Goal: Task Accomplishment & Management: Use online tool/utility

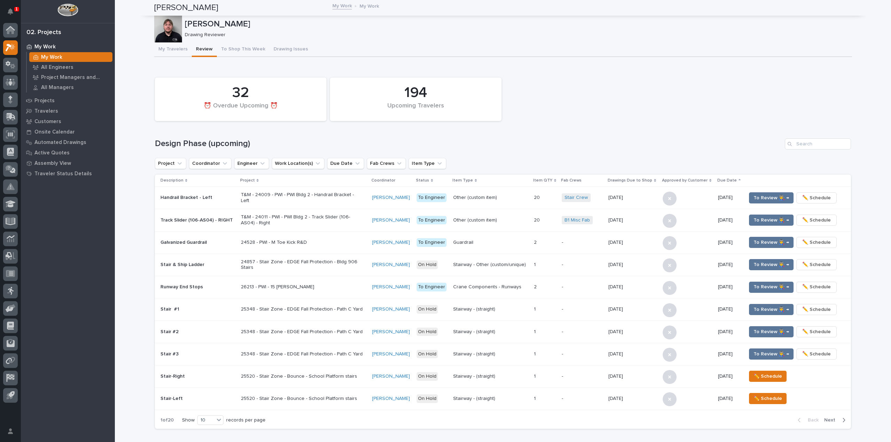
scroll to position [319, 0]
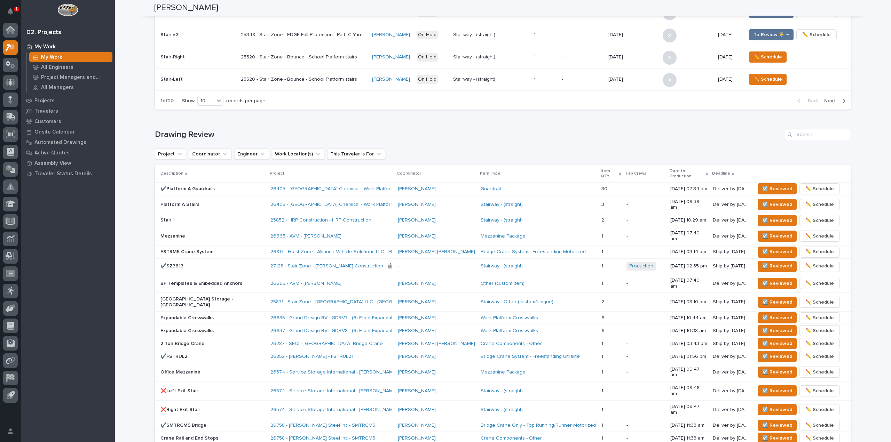
click at [126, 43] on div "**********" at bounding box center [503, 128] width 776 height 895
click at [762, 216] on span "☑️ Reviewed" at bounding box center [777, 220] width 30 height 8
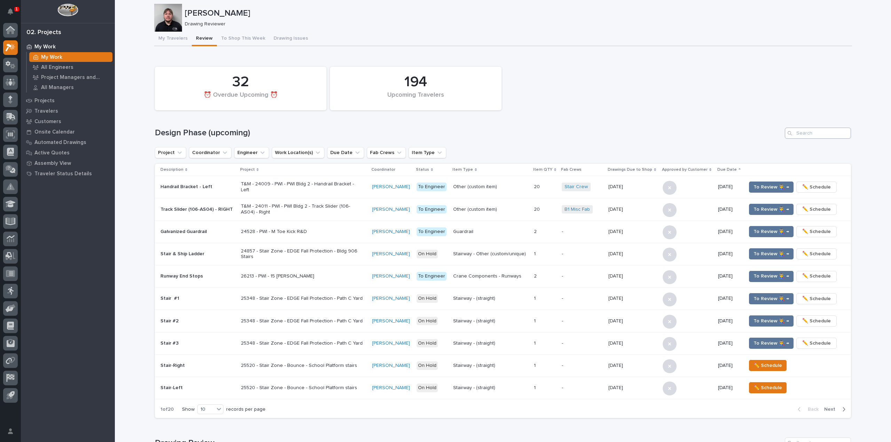
scroll to position [0, 0]
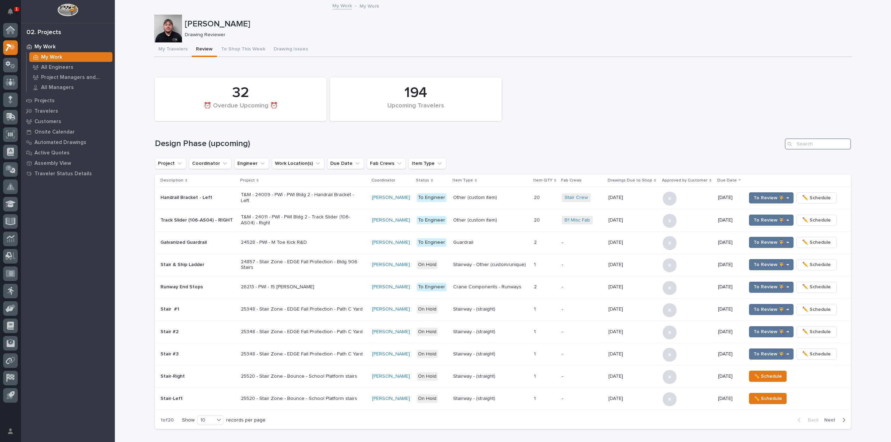
click at [815, 147] on input "Search" at bounding box center [818, 144] width 66 height 11
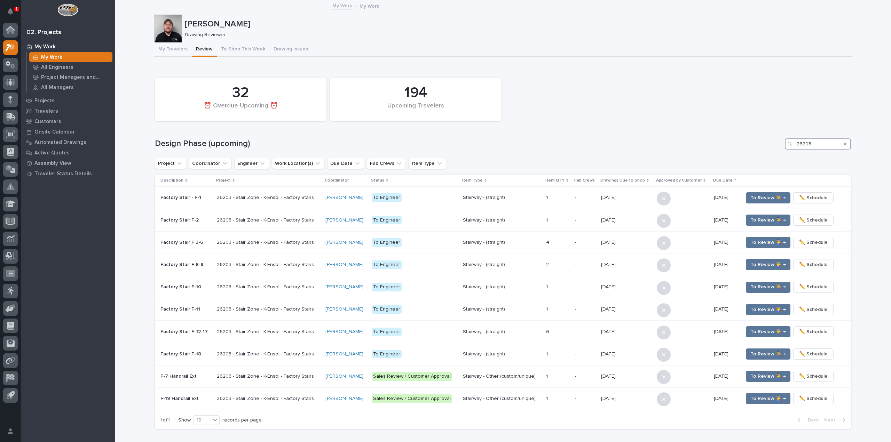
type input "26203"
click at [754, 378] on span "To Review 👨‍🏭 →" at bounding box center [767, 376] width 35 height 8
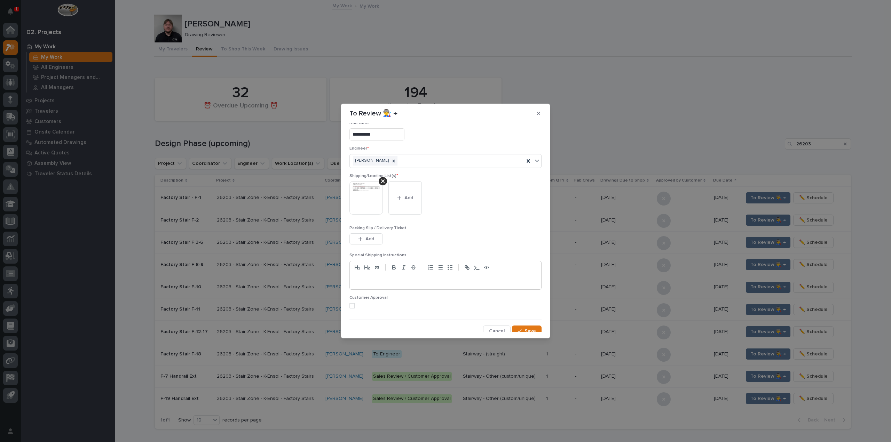
scroll to position [15, 0]
click at [528, 327] on span "Save" at bounding box center [529, 326] width 11 height 6
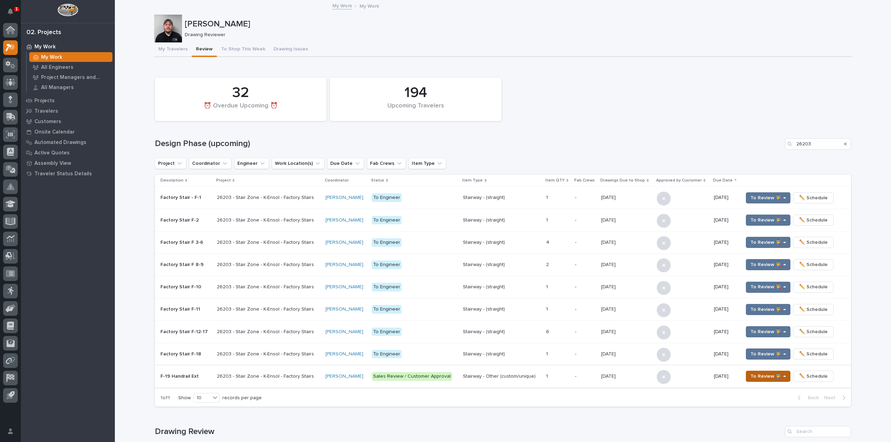
click at [758, 374] on span "To Review 👨‍🏭 →" at bounding box center [767, 376] width 35 height 8
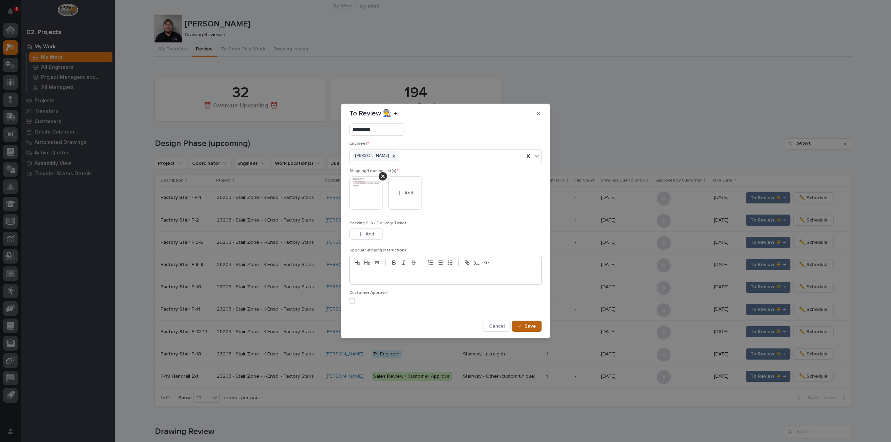
click at [530, 327] on span "Save" at bounding box center [529, 326] width 11 height 6
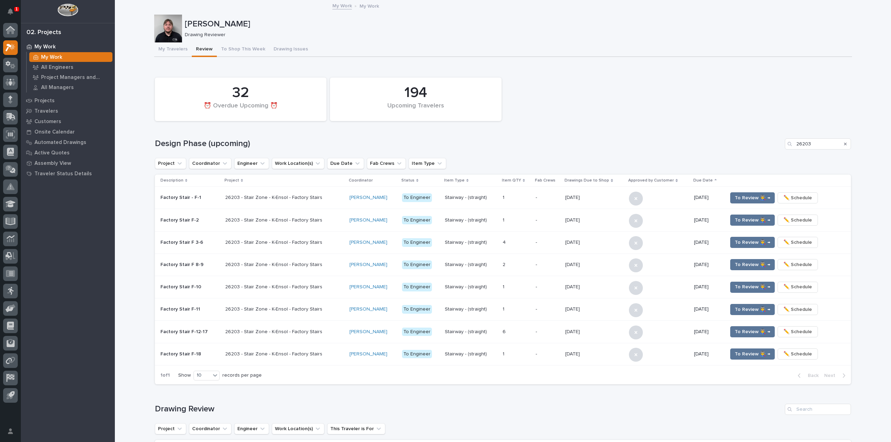
click at [125, 238] on div "**********" at bounding box center [503, 432] width 776 height 863
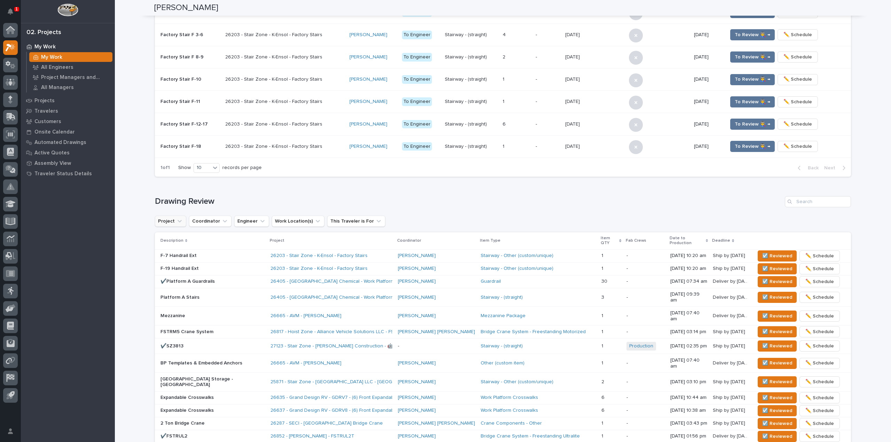
scroll to position [209, 0]
click at [776, 251] on span "☑️ Reviewed" at bounding box center [777, 255] width 30 height 8
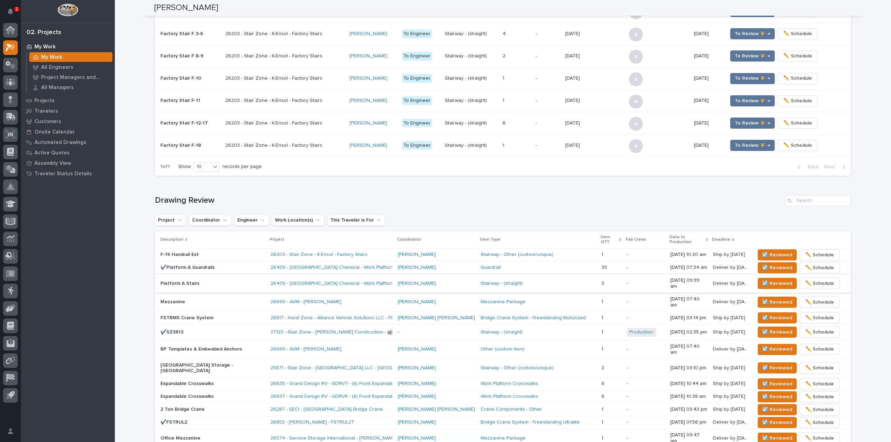
scroll to position [202, 0]
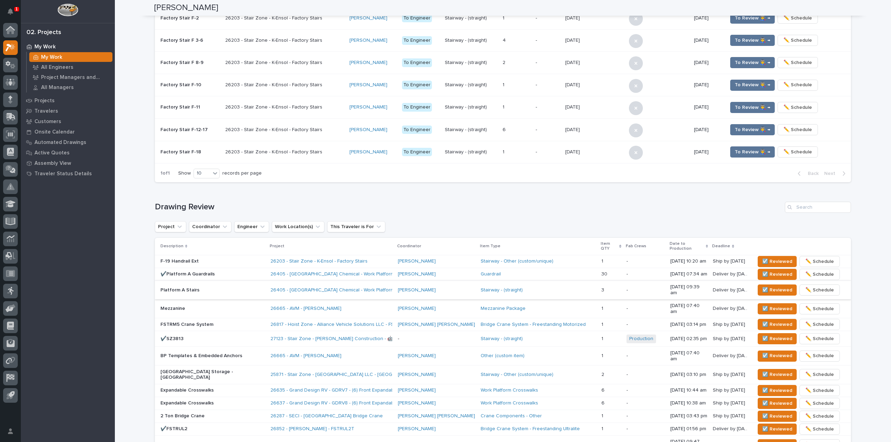
click at [124, 202] on div "**********" at bounding box center [503, 224] width 776 height 850
click at [762, 258] on span "☑️ Reviewed" at bounding box center [777, 262] width 30 height 8
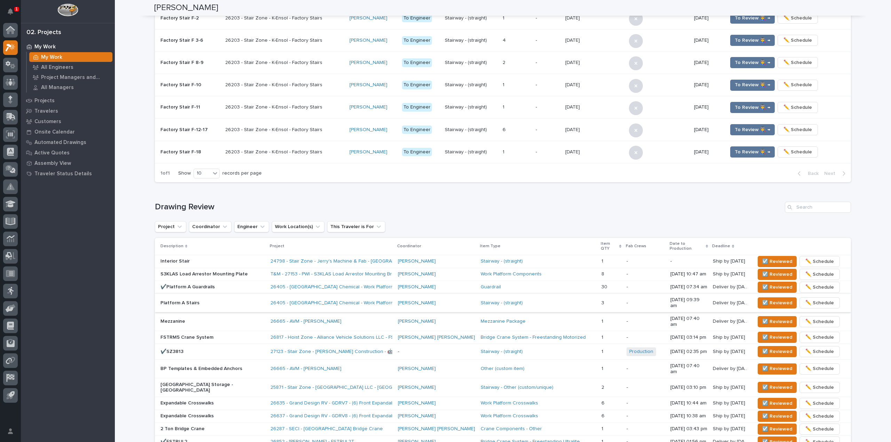
scroll to position [209, 0]
